Goal: Transaction & Acquisition: Purchase product/service

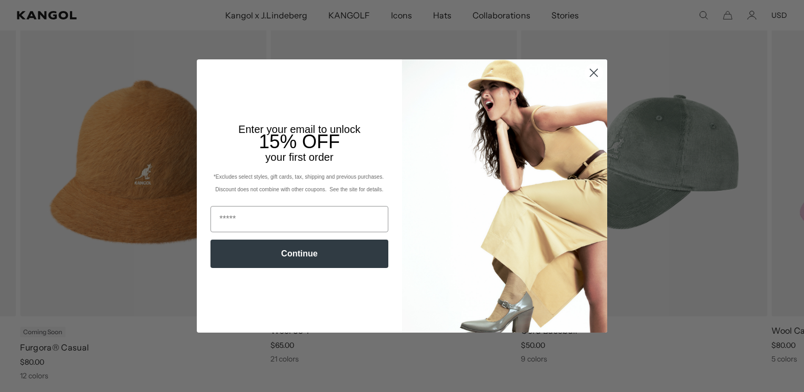
scroll to position [0, 217]
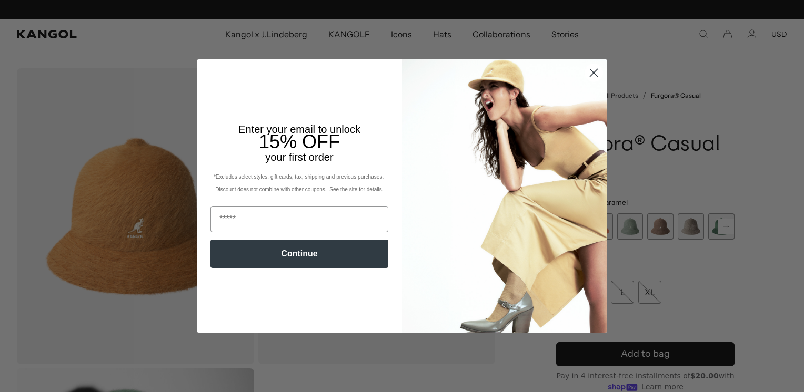
click at [590, 73] on icon "Close dialog" at bounding box center [593, 72] width 7 height 7
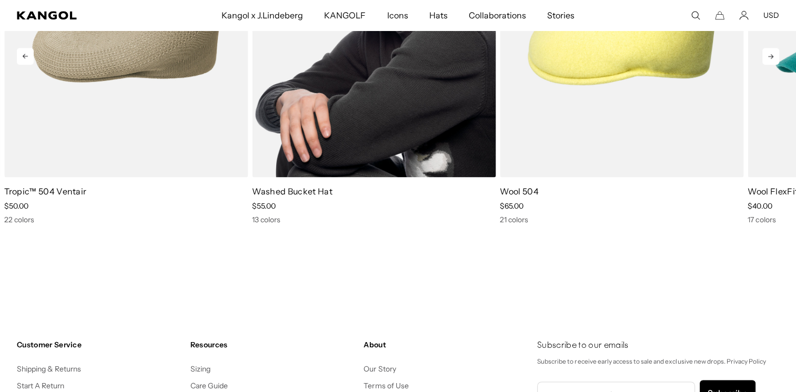
scroll to position [0, 217]
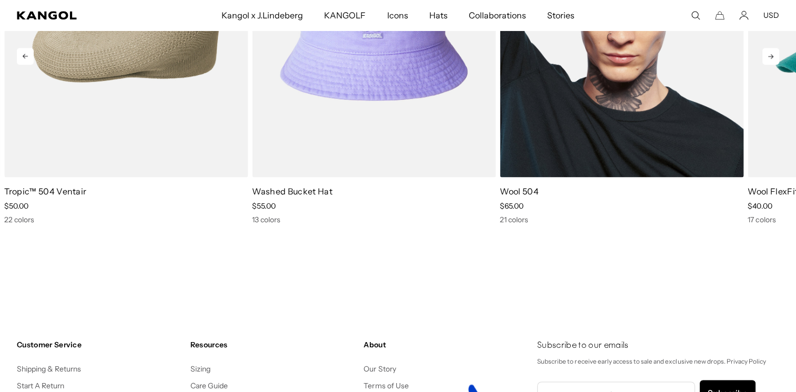
click at [651, 121] on img "3 of 10" at bounding box center [622, 25] width 244 height 306
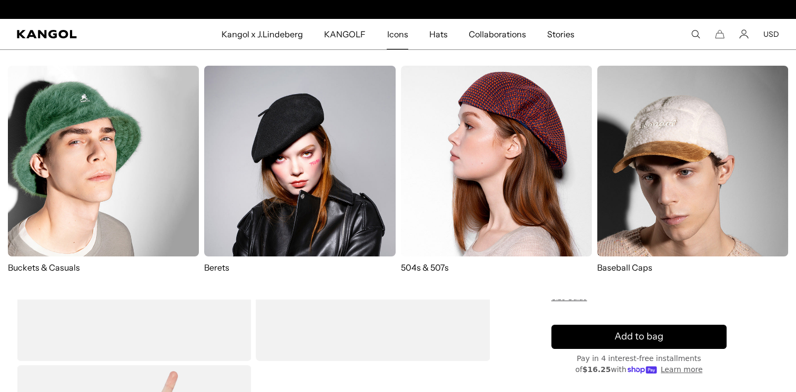
scroll to position [0, 217]
